Goal: Learn about a topic: Learn about a topic

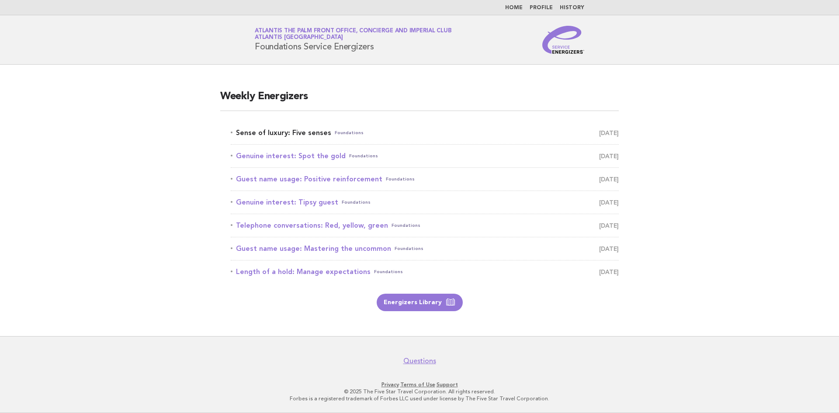
click at [275, 132] on link "Sense of luxury: Five senses Foundations [DATE]" at bounding box center [425, 133] width 388 height 12
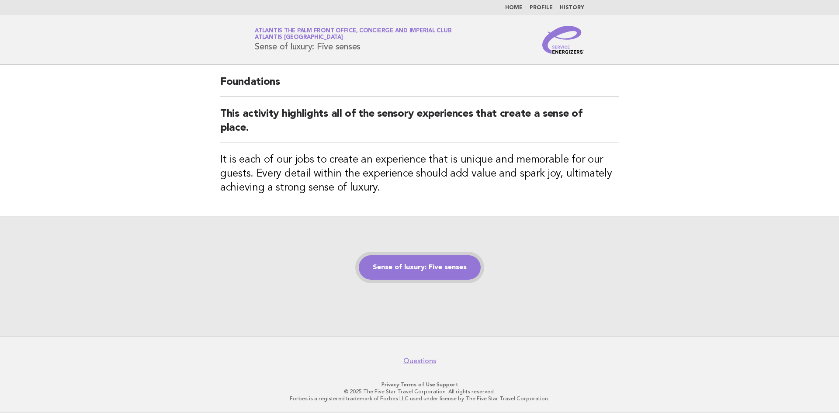
click at [415, 261] on link "Sense of luxury: Five senses" at bounding box center [420, 267] width 122 height 24
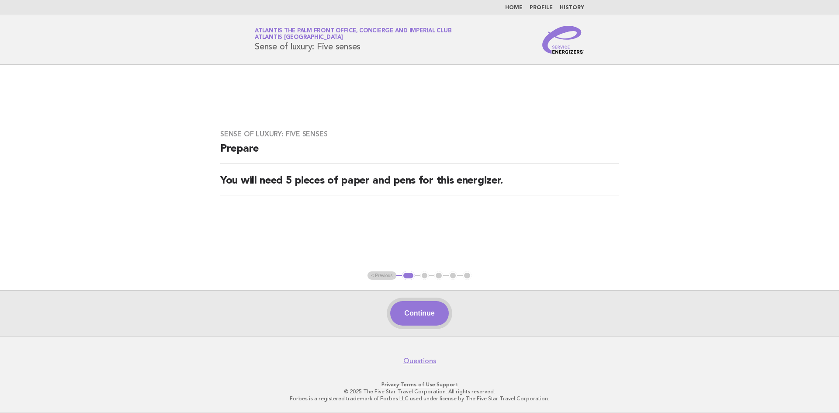
click at [442, 318] on button "Continue" at bounding box center [419, 313] width 58 height 24
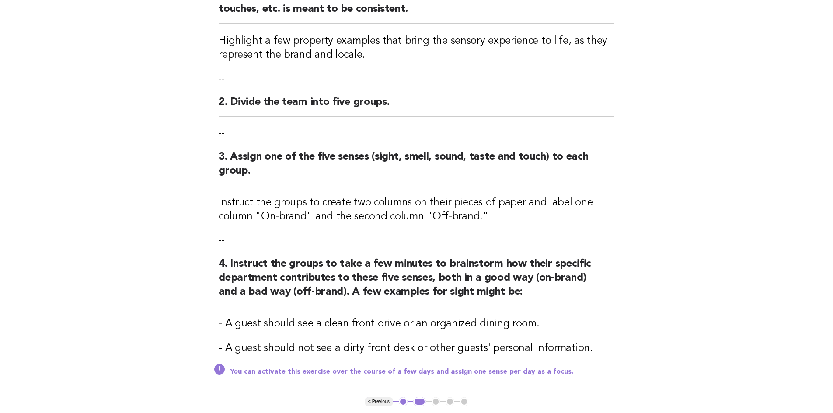
scroll to position [175, 0]
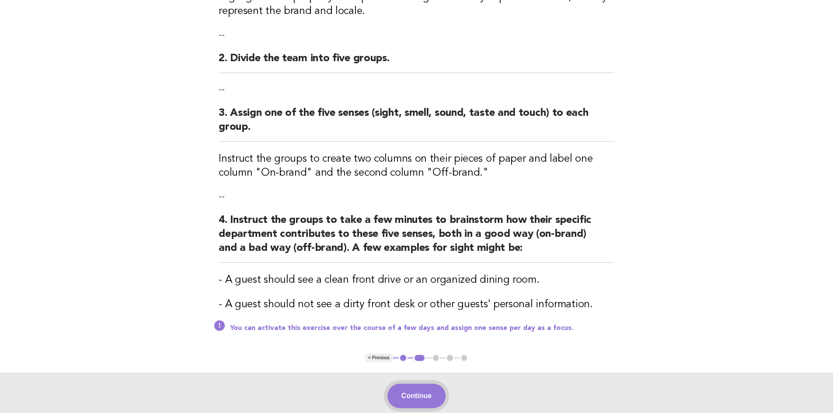
click at [426, 390] on button "Continue" at bounding box center [416, 396] width 58 height 24
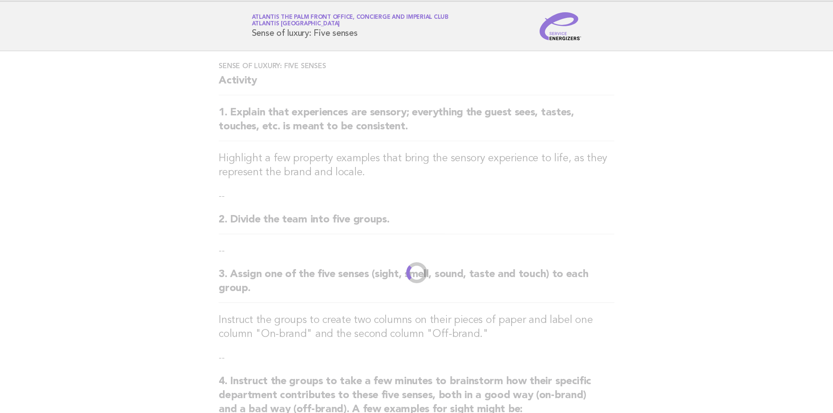
scroll to position [0, 0]
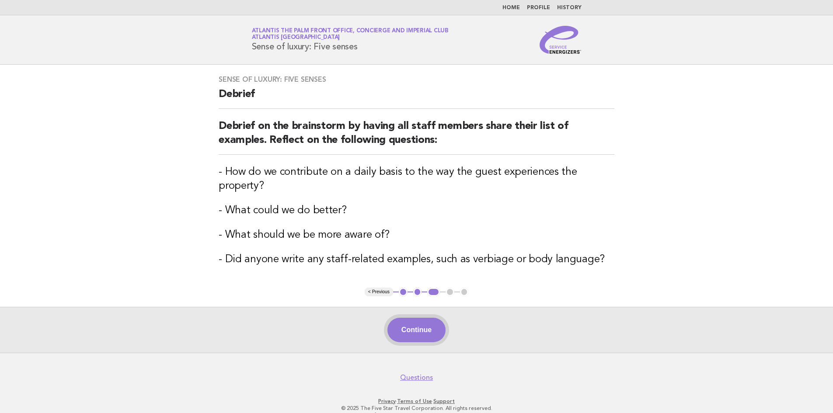
click at [425, 318] on button "Continue" at bounding box center [416, 330] width 58 height 24
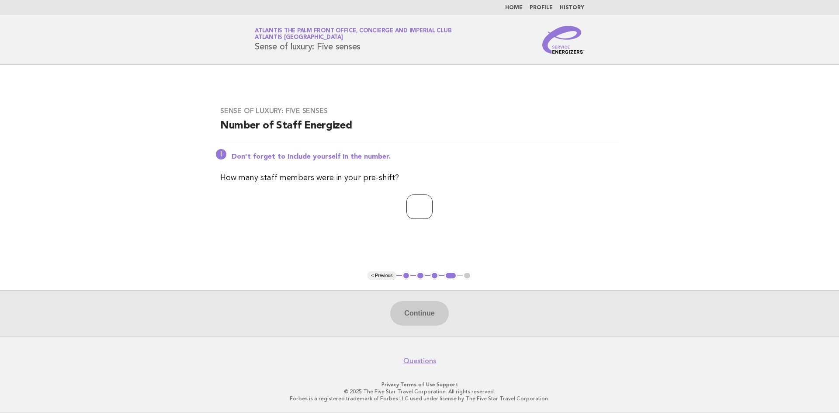
click at [407, 205] on input "number" at bounding box center [420, 207] width 26 height 24
type input "*"
click at [424, 321] on button "Continue" at bounding box center [419, 313] width 58 height 24
